Goal: Information Seeking & Learning: Learn about a topic

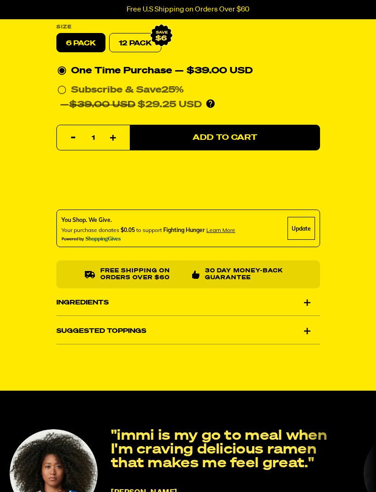
scroll to position [430, 0]
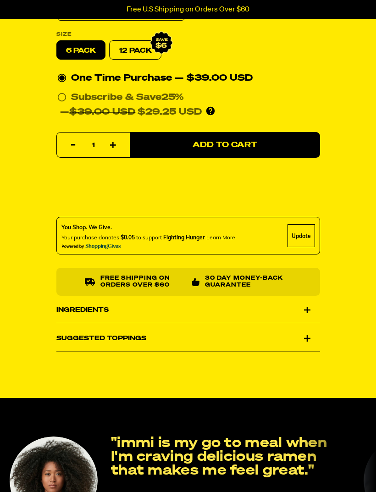
click at [305, 309] on div "Ingredients" at bounding box center [188, 310] width 264 height 26
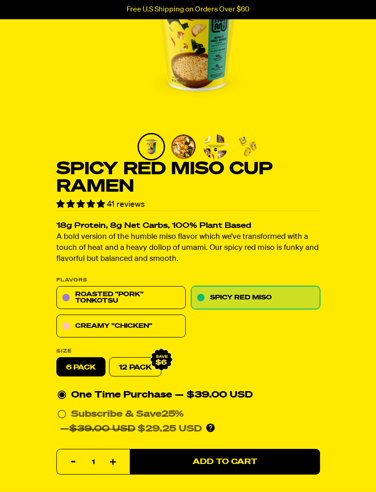
scroll to position [0, 0]
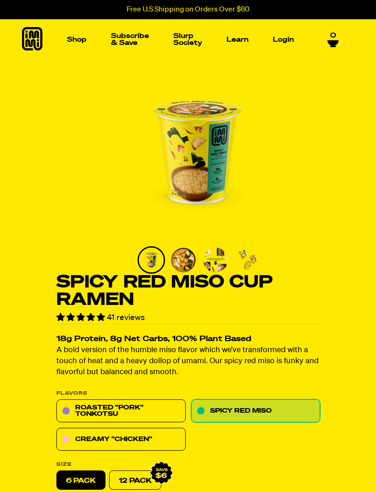
click at [50, 105] on img "Main navigation" at bounding box center [48, 108] width 63 height 63
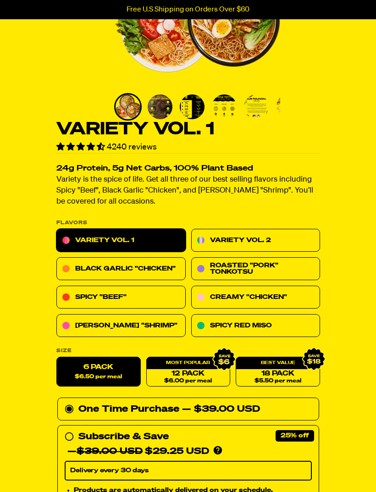
scroll to position [152, 0]
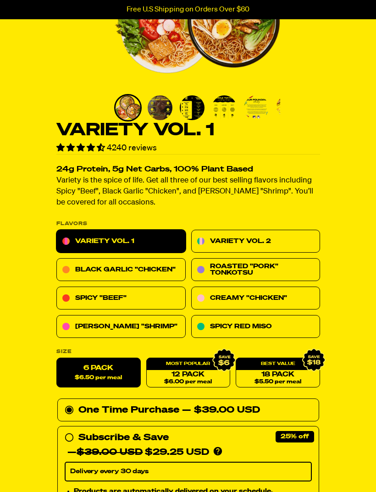
click at [120, 332] on link "[PERSON_NAME] "Shrimp"" at bounding box center [120, 326] width 129 height 23
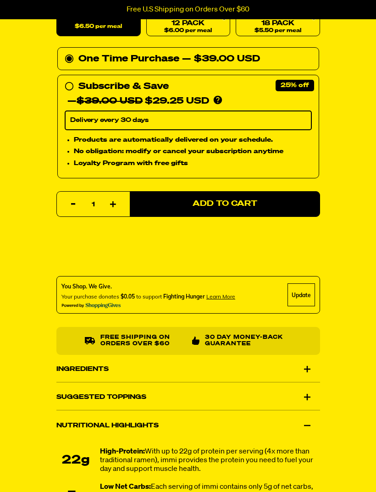
scroll to position [484, 0]
